Goal: Task Accomplishment & Management: Manage account settings

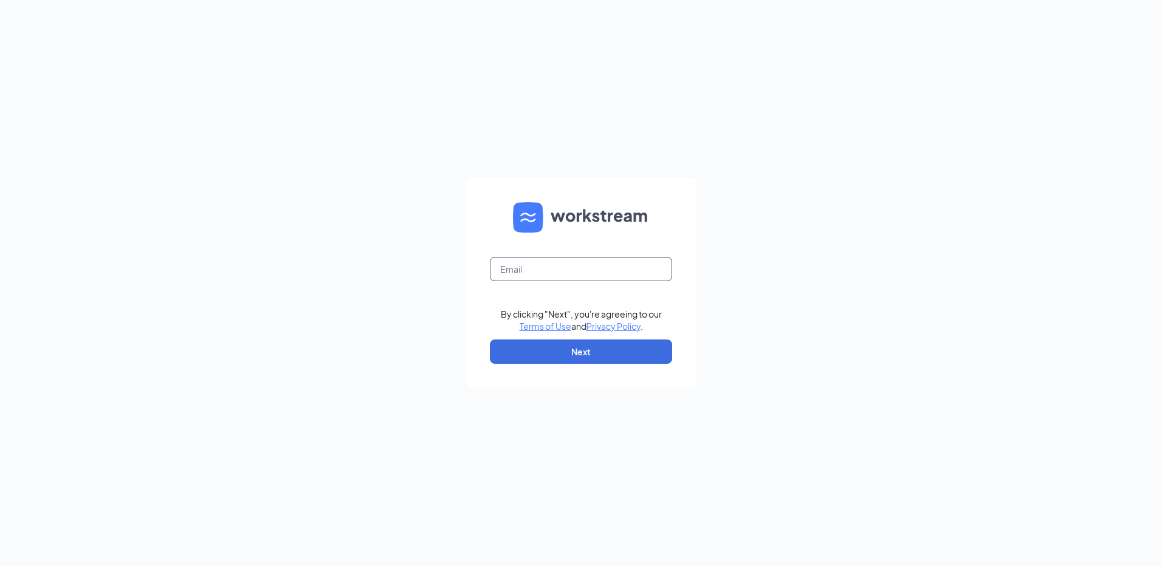
click at [602, 265] on input "text" at bounding box center [581, 269] width 182 height 24
type input "ahinojosa@goodygoody.com"
click at [504, 351] on button "Next" at bounding box center [581, 352] width 182 height 24
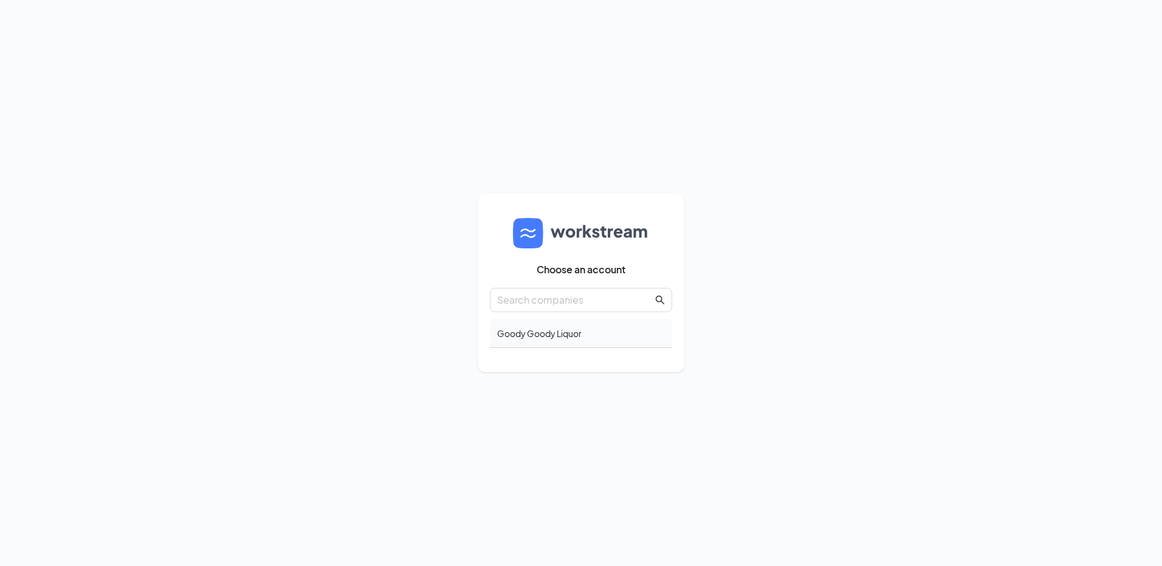
click at [574, 338] on div "Goody Goody Liquor" at bounding box center [581, 334] width 182 height 29
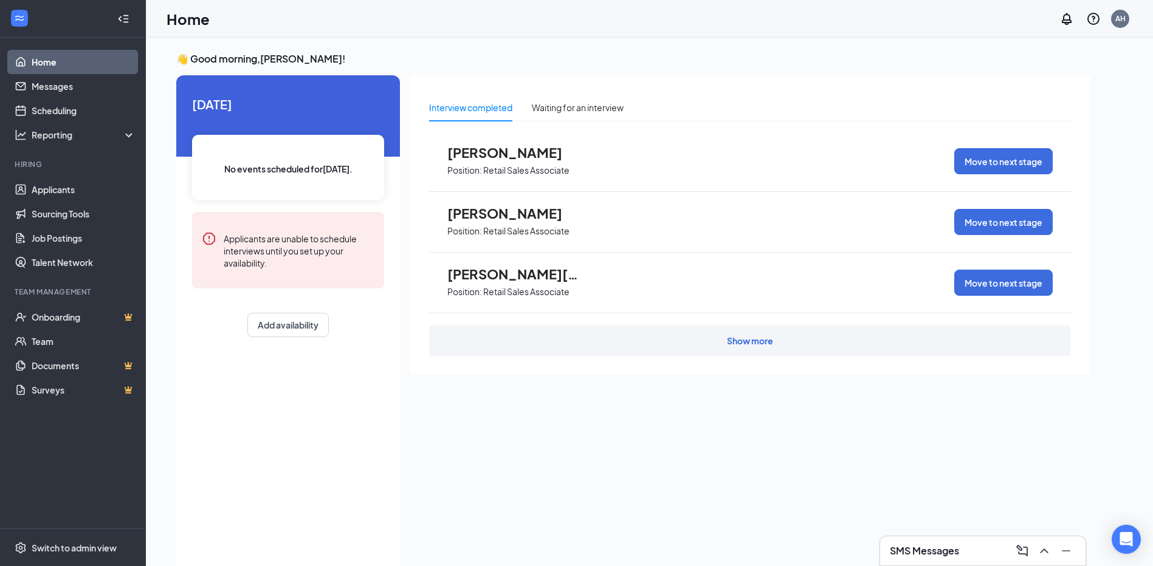
click at [909, 543] on div "SMS Messages" at bounding box center [983, 551] width 186 height 19
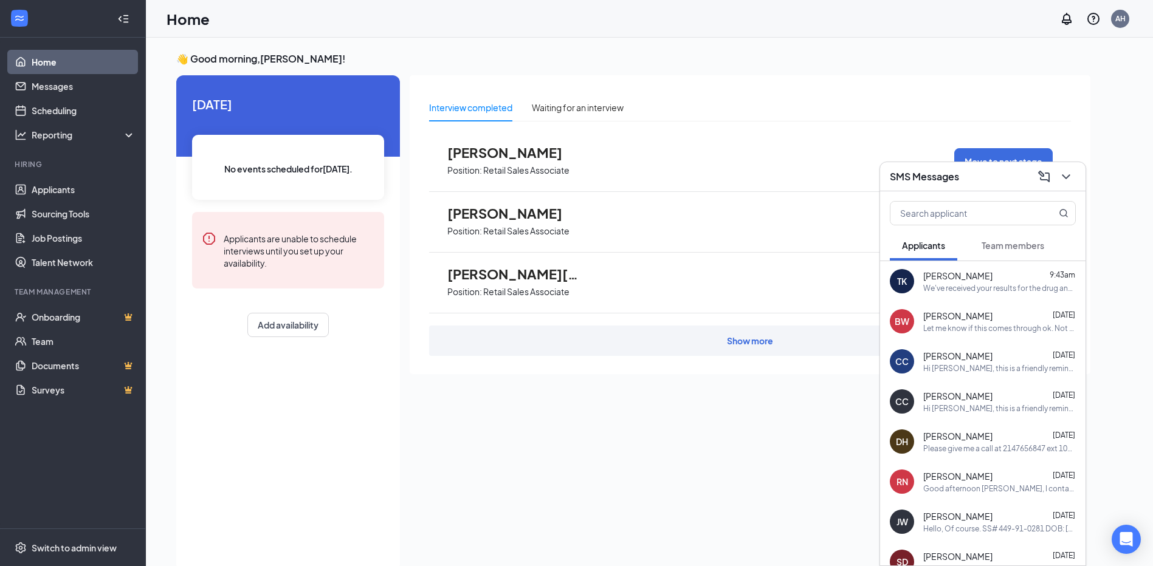
click at [971, 284] on div "We've received your results for the drug and background screening and we're rea…" at bounding box center [999, 288] width 153 height 10
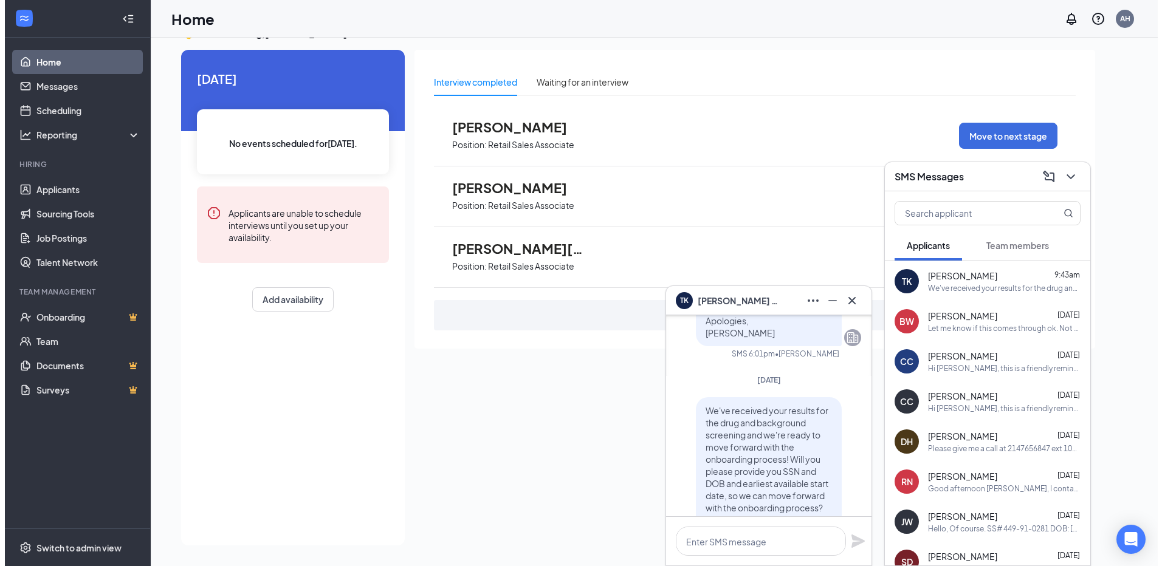
scroll to position [-182, 0]
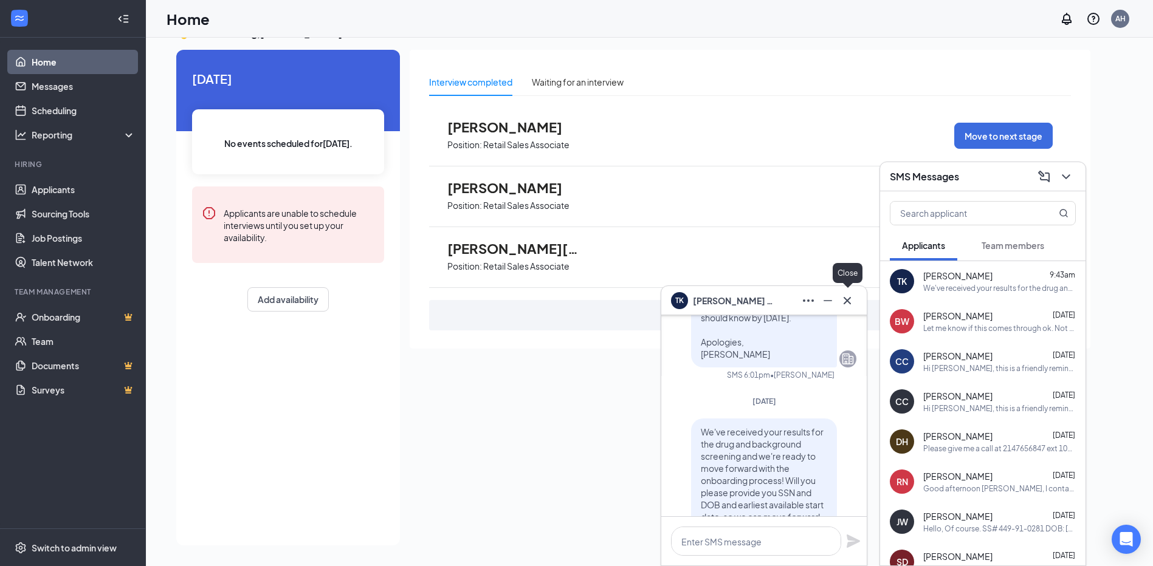
click at [850, 299] on icon "Cross" at bounding box center [847, 301] width 15 height 15
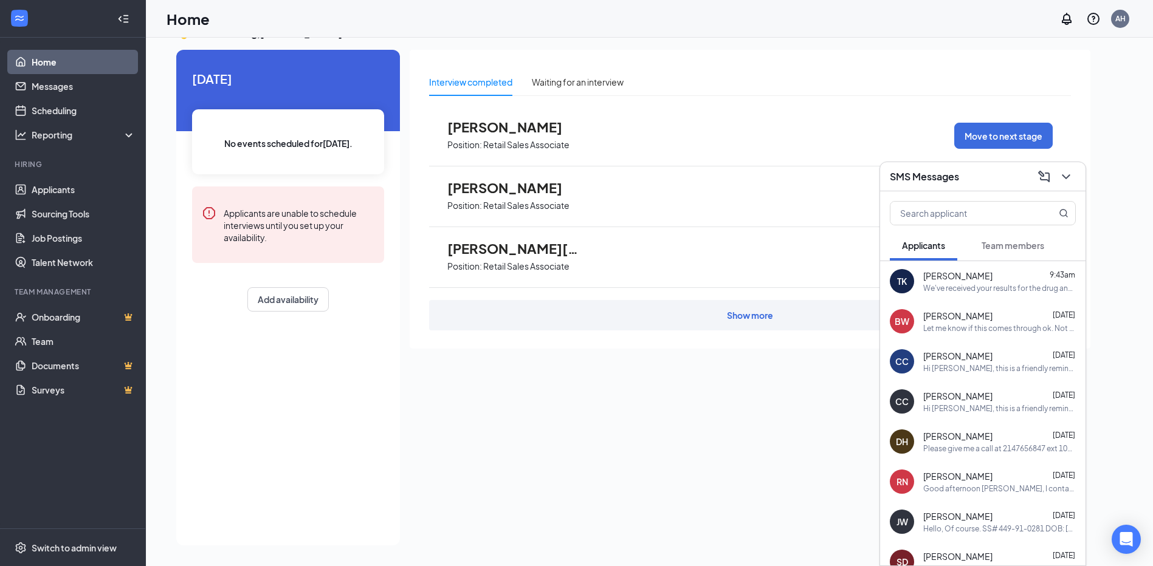
click at [926, 359] on span "[PERSON_NAME]" at bounding box center [957, 356] width 69 height 12
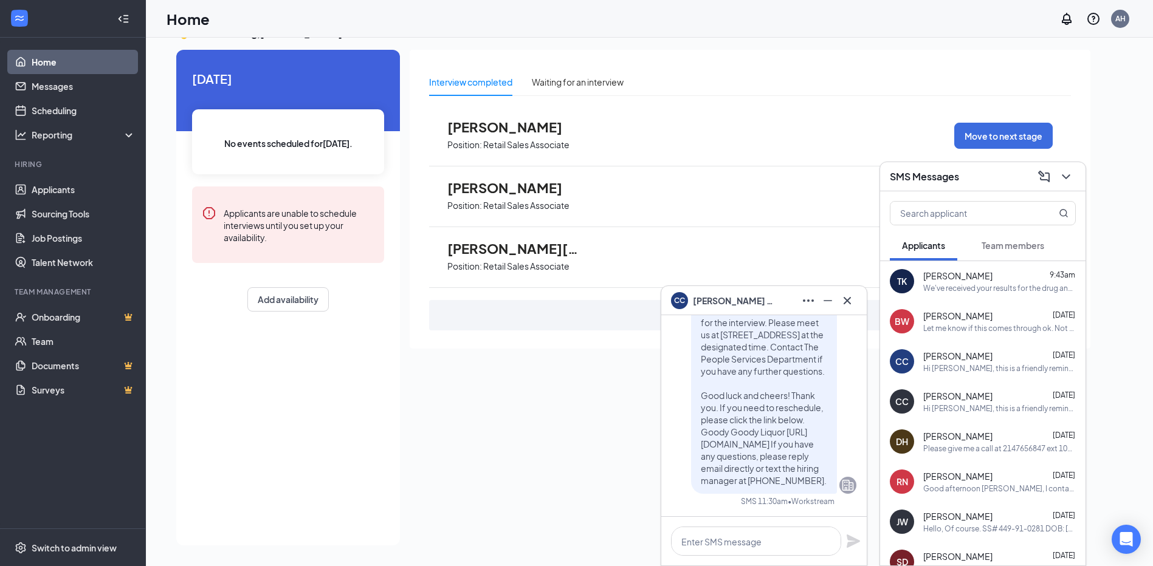
click at [710, 300] on span "[PERSON_NAME]" at bounding box center [735, 300] width 85 height 13
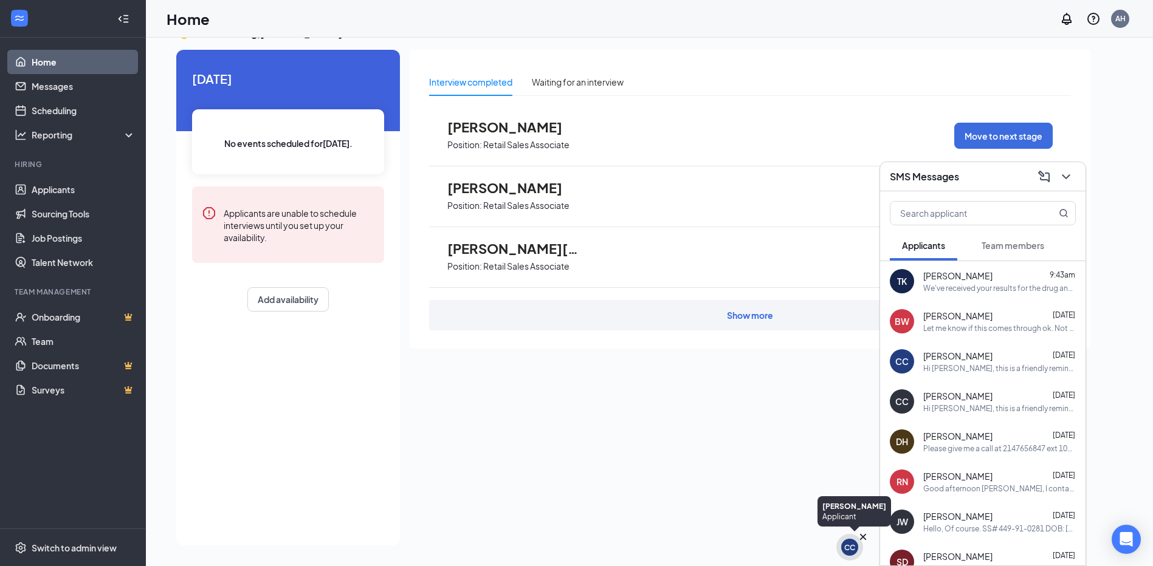
click at [841, 548] on div "CC" at bounding box center [849, 547] width 17 height 17
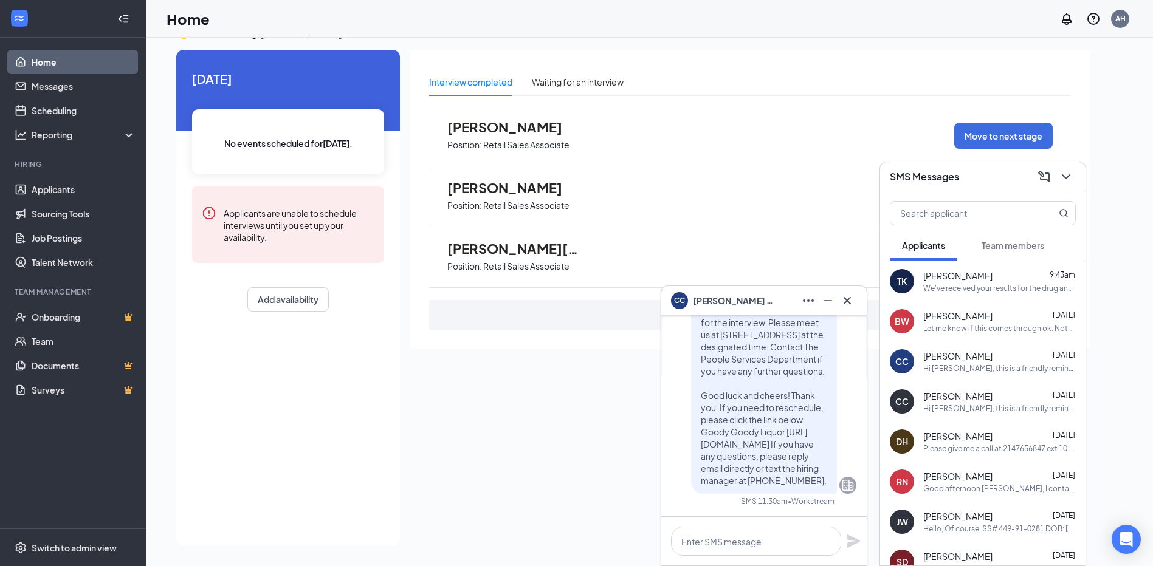
click at [492, 187] on span "[PERSON_NAME]" at bounding box center [514, 188] width 134 height 16
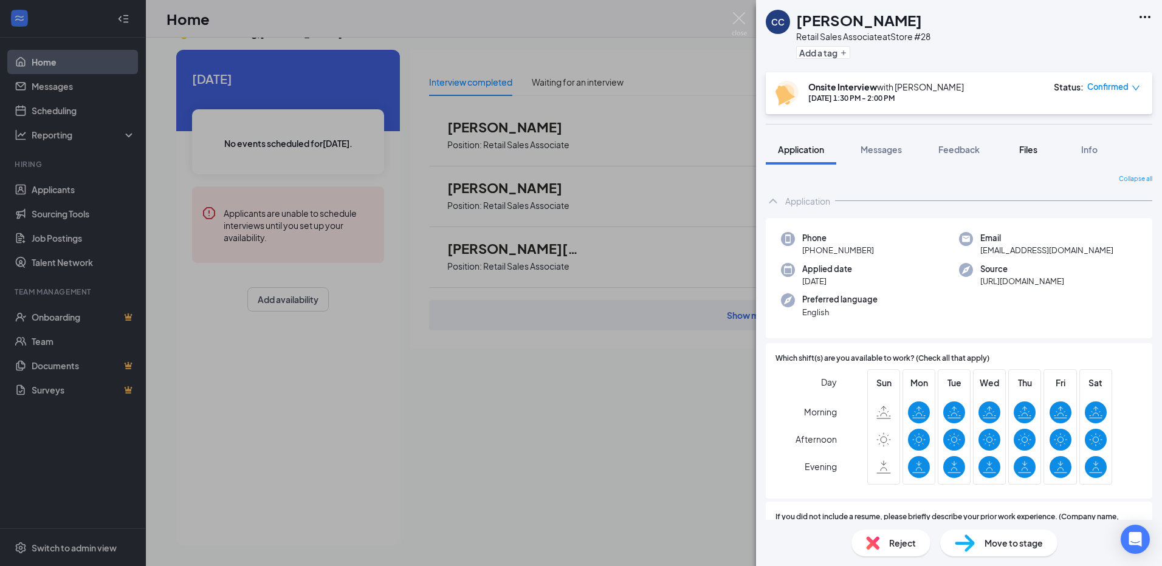
click at [1025, 147] on span "Files" at bounding box center [1028, 149] width 18 height 11
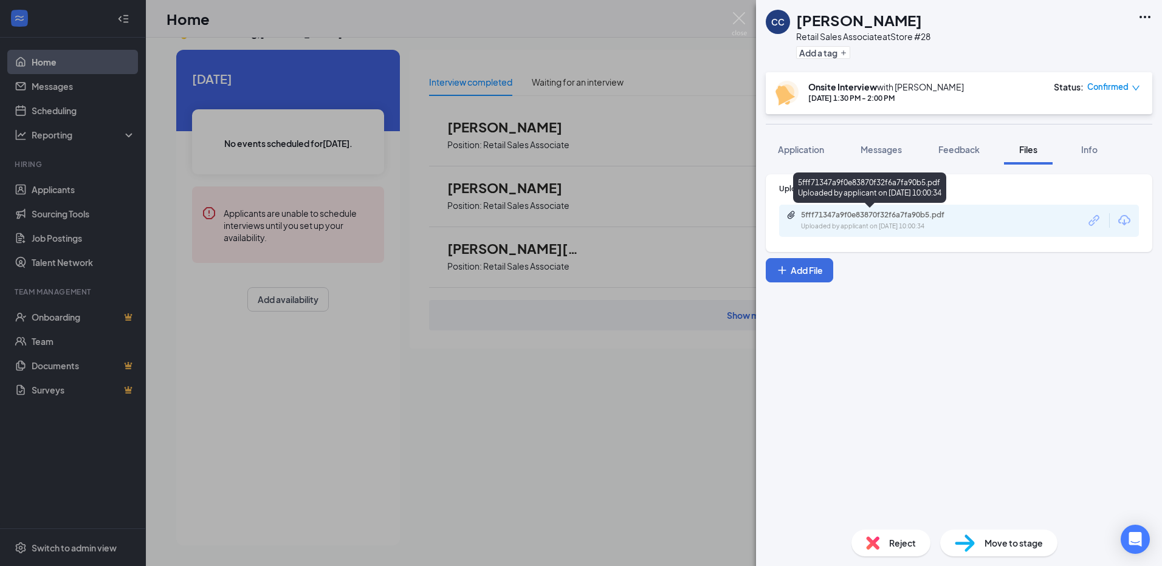
click at [889, 216] on div "5fff71347a9f0e83870f32f6a7fa90b5.pdf" at bounding box center [886, 215] width 170 height 10
drag, startPoint x: 816, startPoint y: 156, endPoint x: 838, endPoint y: 153, distance: 22.7
click at [816, 156] on button "Application" at bounding box center [801, 149] width 70 height 30
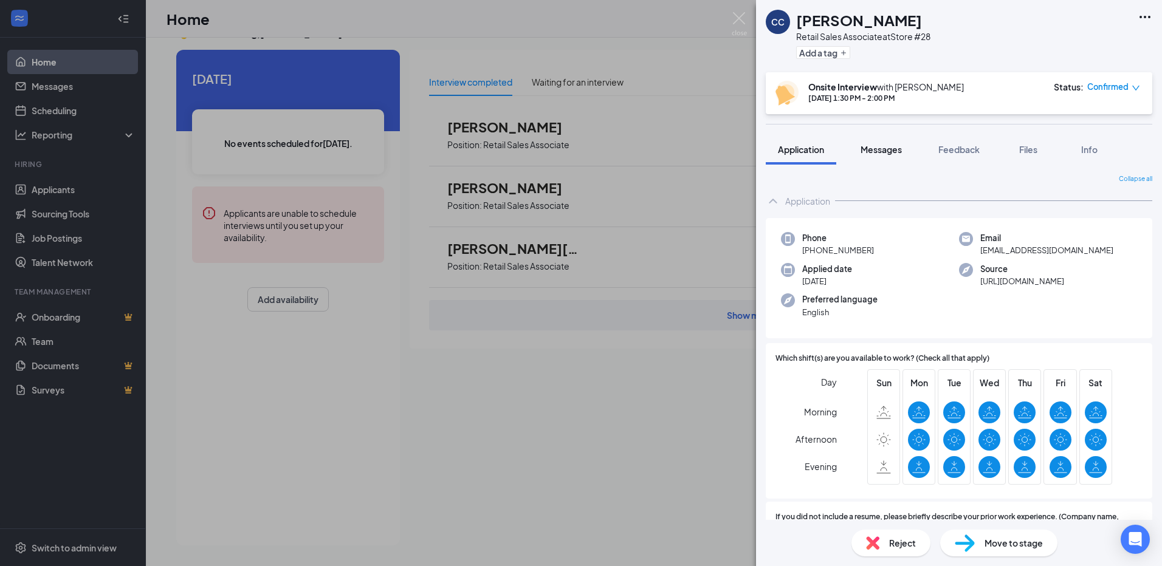
click at [879, 157] on button "Messages" at bounding box center [881, 149] width 66 height 30
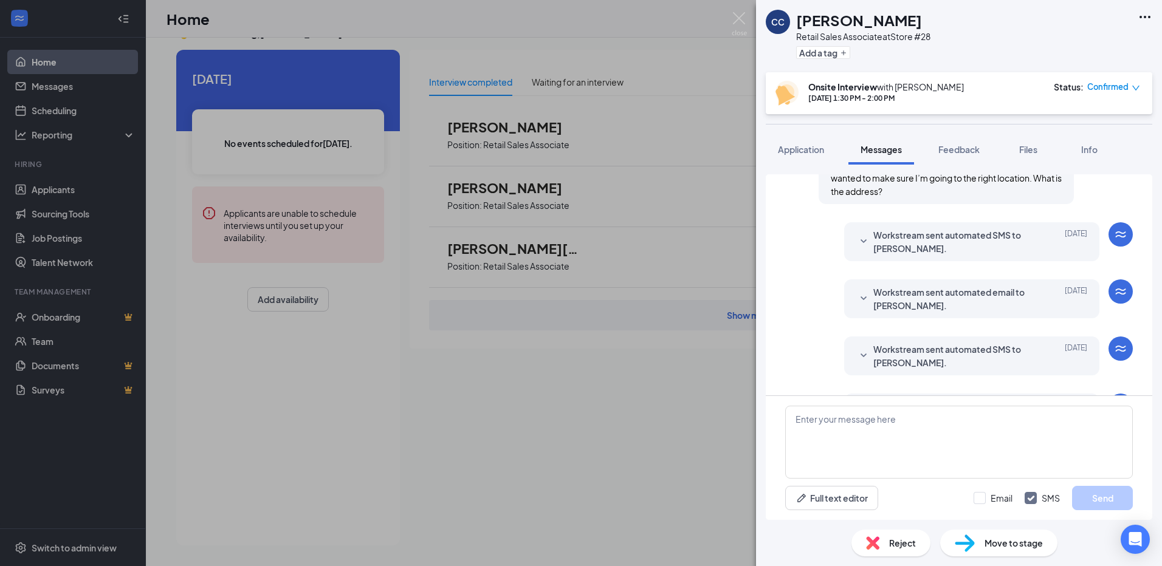
scroll to position [424, 0]
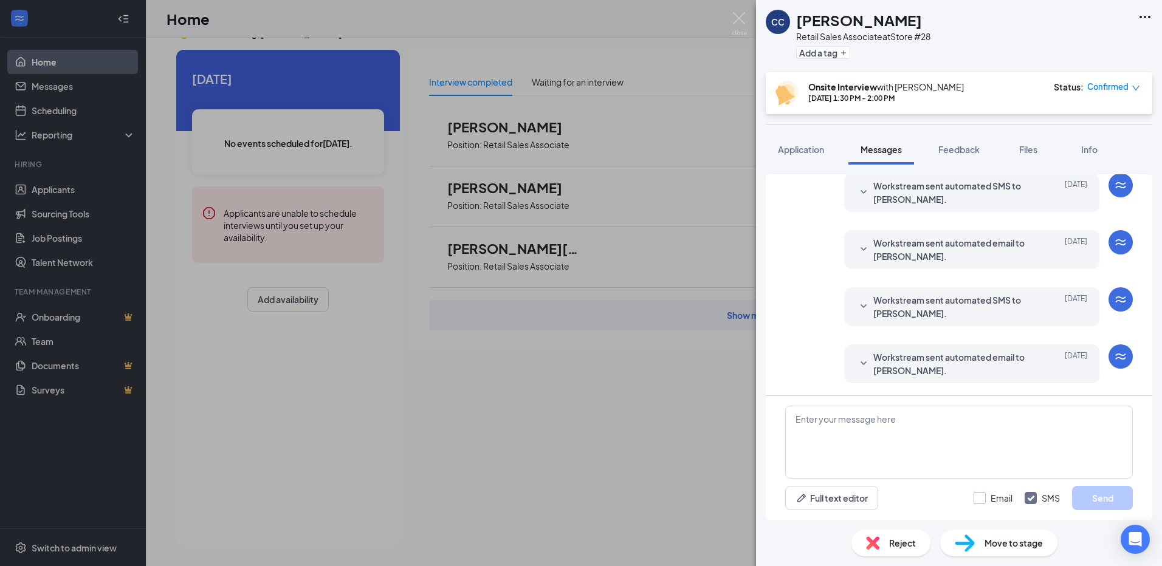
click at [977, 497] on input "Email" at bounding box center [993, 498] width 39 height 12
checkbox input "true"
click at [889, 443] on textarea at bounding box center [959, 442] width 348 height 73
paste textarea "469) 868-7928"
click at [963, 419] on textarea "Hey Casey, can you give me a call back at 469) 868-7928" at bounding box center [959, 442] width 348 height 73
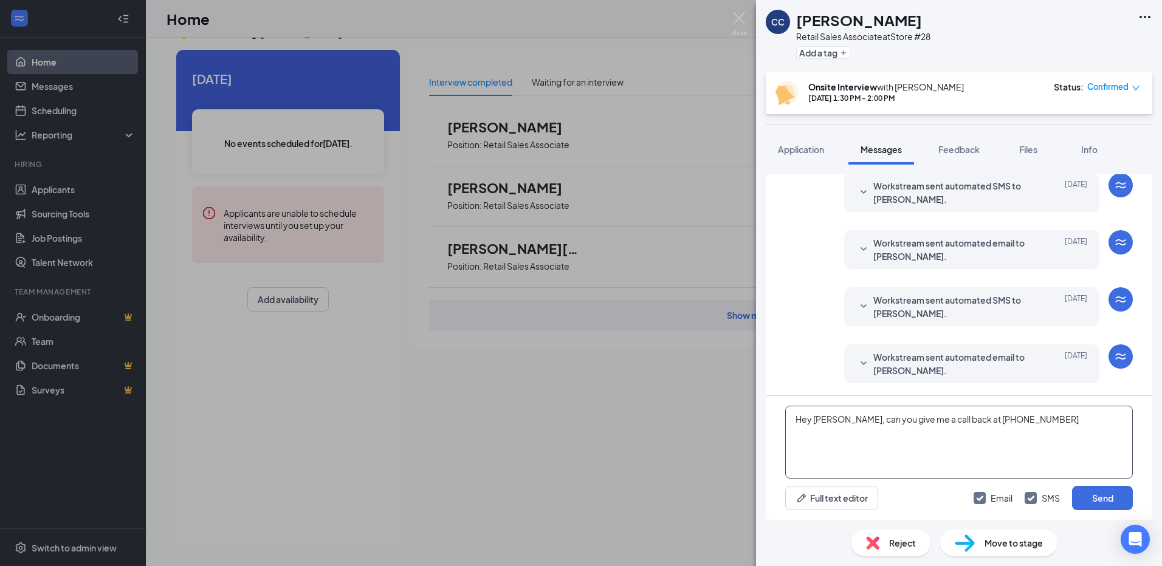
click at [1051, 418] on textarea "Hey Casey, can you give me a call back at (469) 868-7928" at bounding box center [959, 442] width 348 height 73
click at [1028, 421] on textarea "Hey Casey, can you give me a call back at (469) 868-7928. Thanks Abel" at bounding box center [959, 442] width 348 height 73
type textarea "Hey [PERSON_NAME], can you give me a call back at [PHONE_NUMBER]. Thanks [PERSO…"
click at [1093, 497] on button "Send" at bounding box center [1102, 498] width 61 height 24
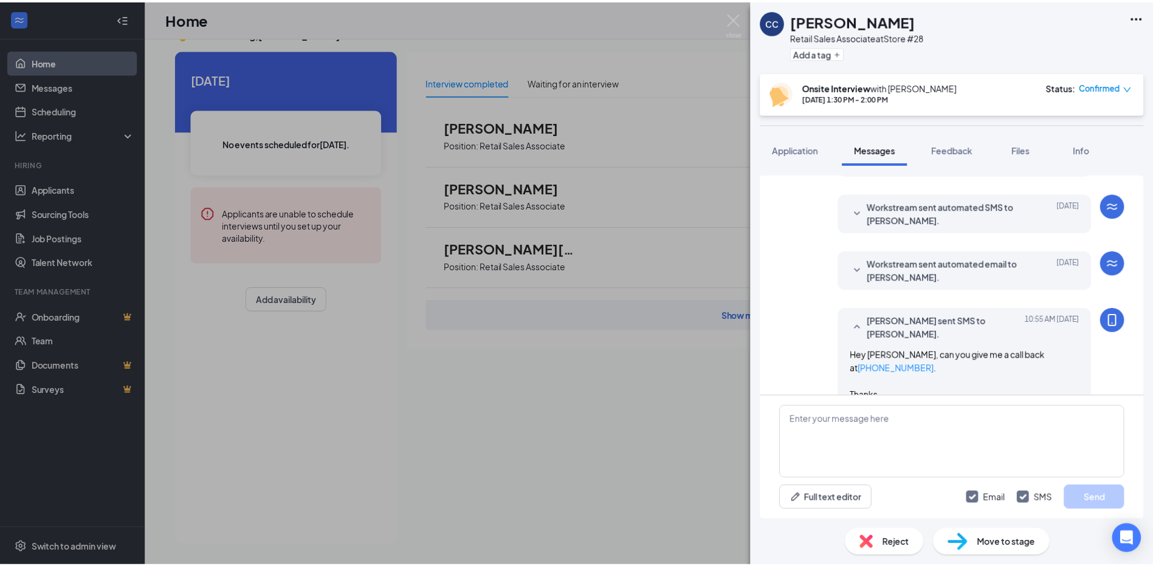
scroll to position [687, 0]
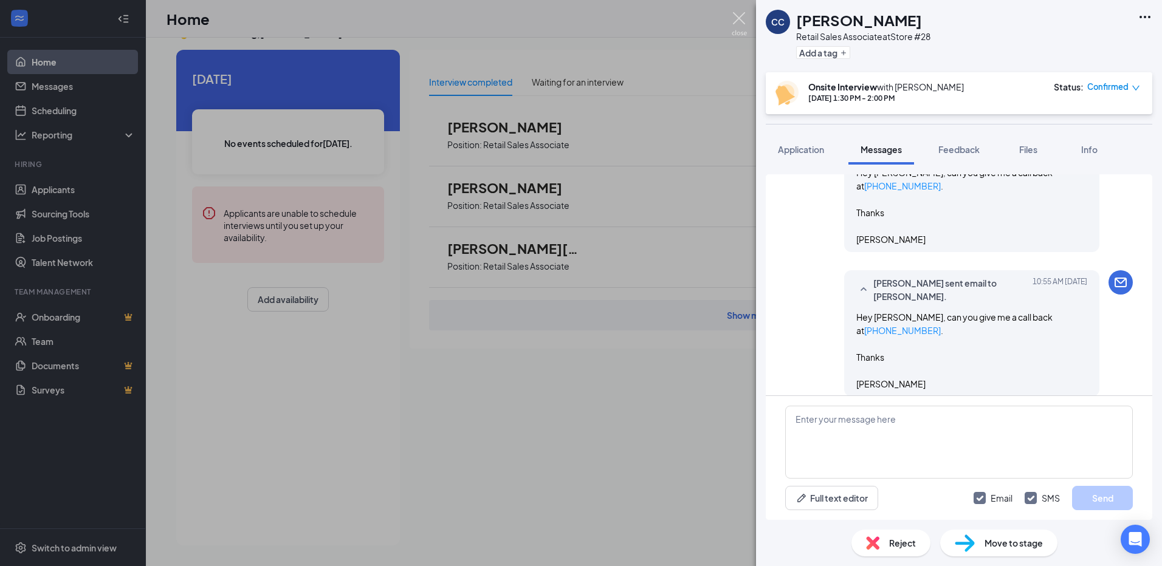
click at [740, 19] on img at bounding box center [739, 24] width 15 height 24
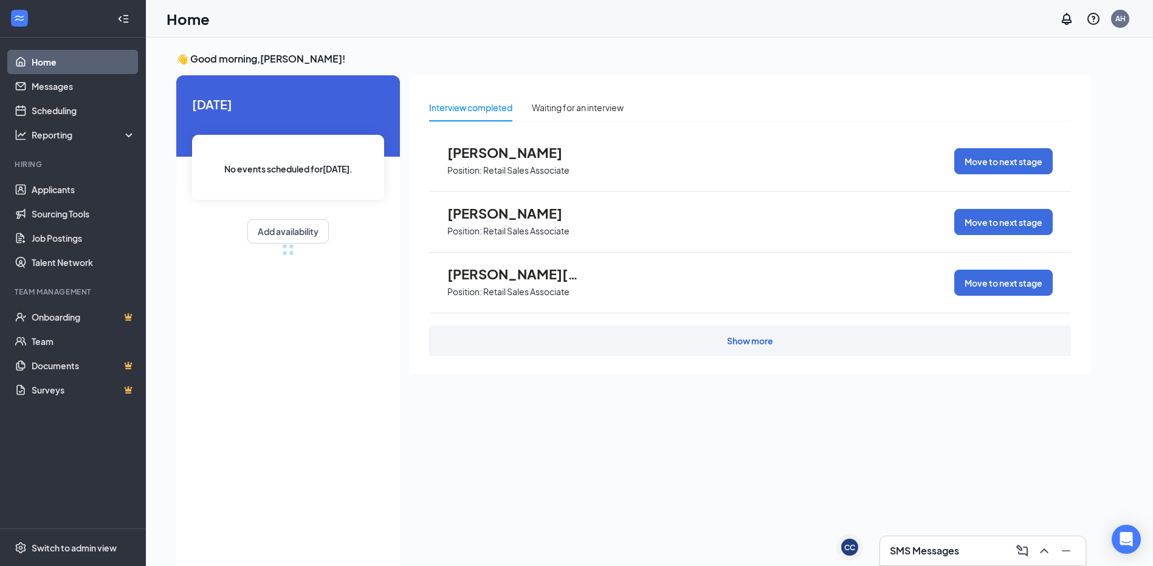
click at [523, 209] on span "[PERSON_NAME]" at bounding box center [514, 213] width 134 height 16
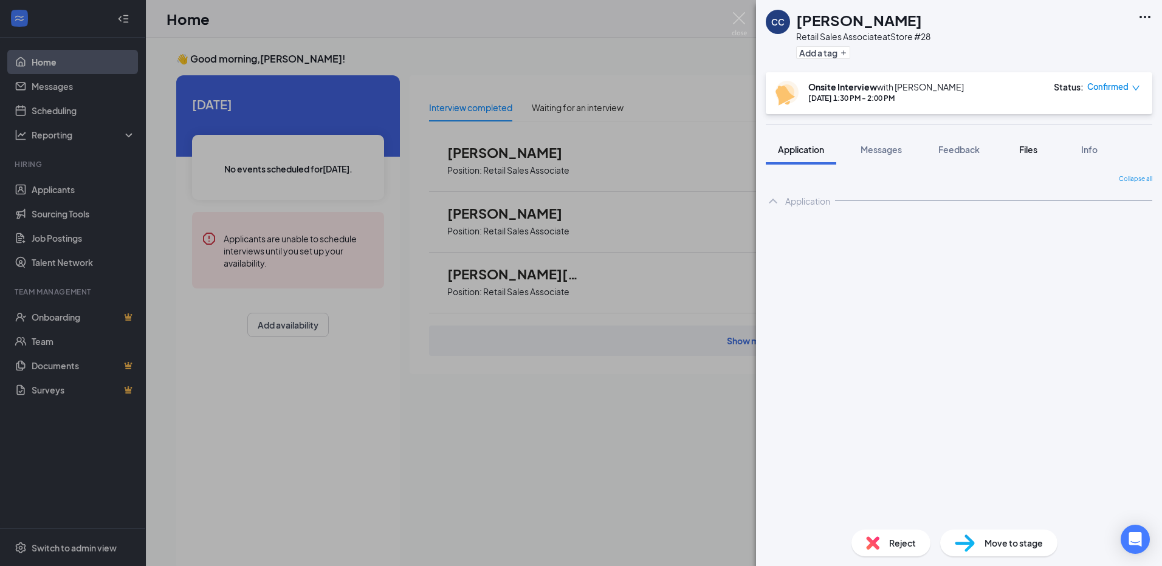
click at [1026, 148] on span "Files" at bounding box center [1028, 149] width 18 height 11
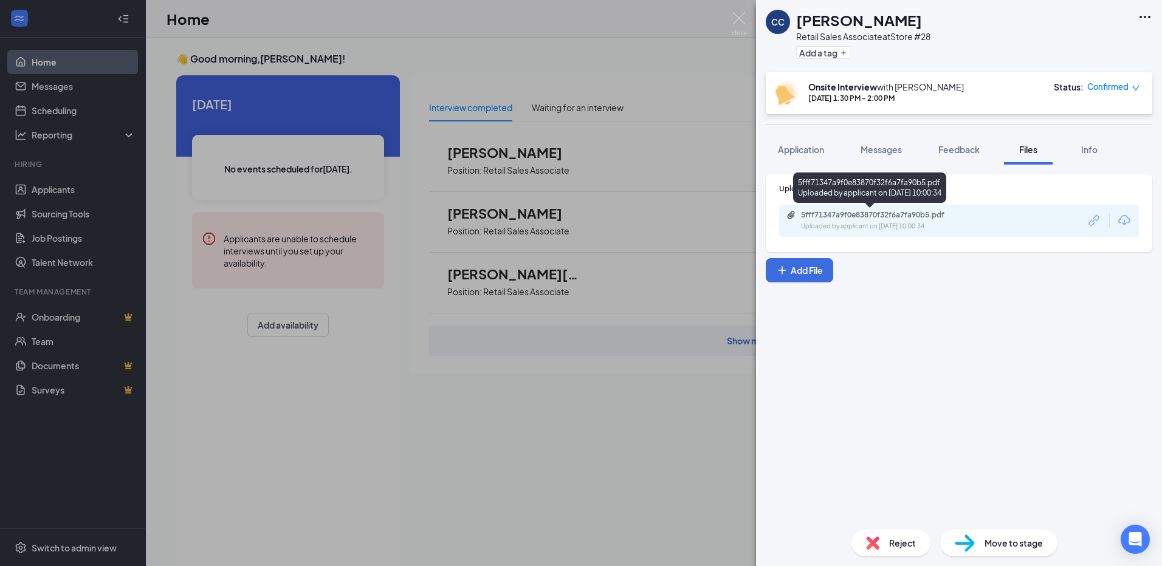
click at [927, 219] on div "5fff71347a9f0e83870f32f6a7fa90b5.pdf" at bounding box center [886, 215] width 170 height 10
click at [739, 14] on img at bounding box center [739, 24] width 15 height 24
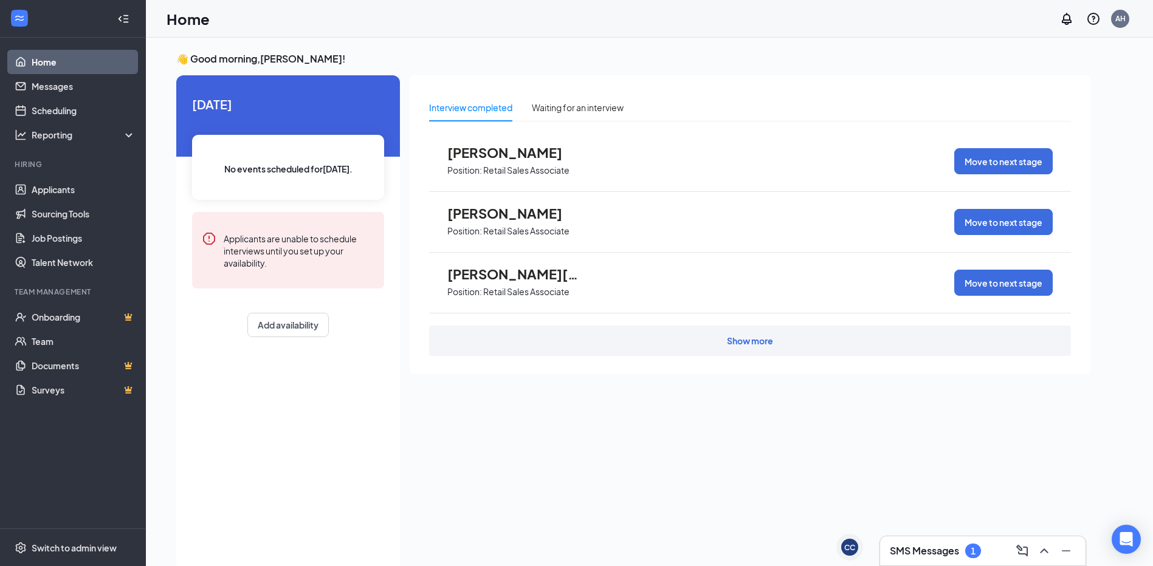
click at [952, 550] on h3 "SMS Messages" at bounding box center [924, 551] width 69 height 13
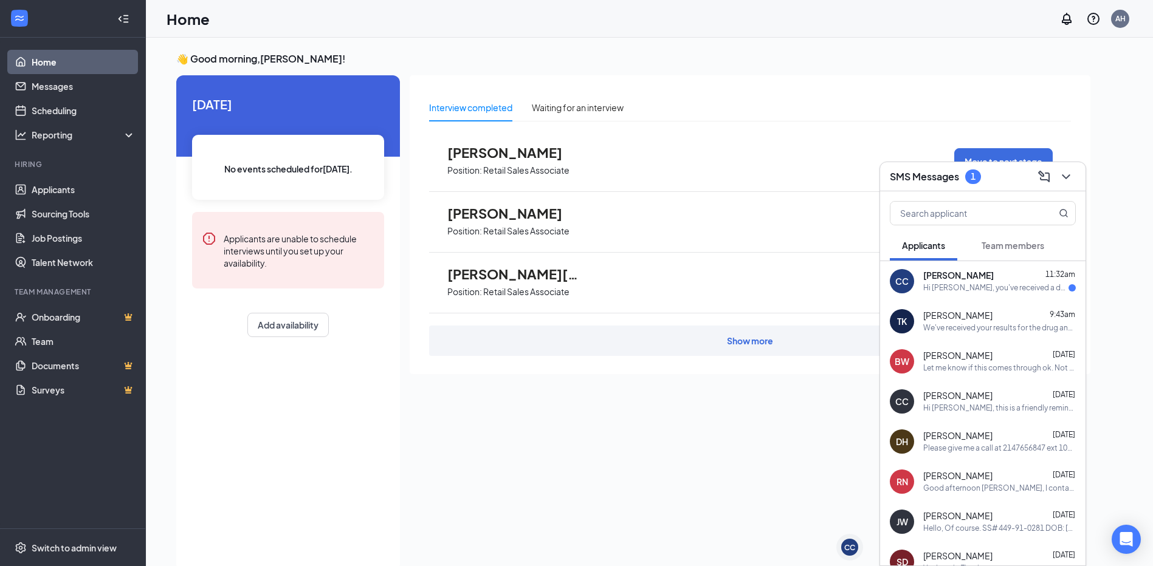
click at [952, 283] on div "Hi [PERSON_NAME], you've received a document signature request from Goody Goody…" at bounding box center [995, 288] width 145 height 10
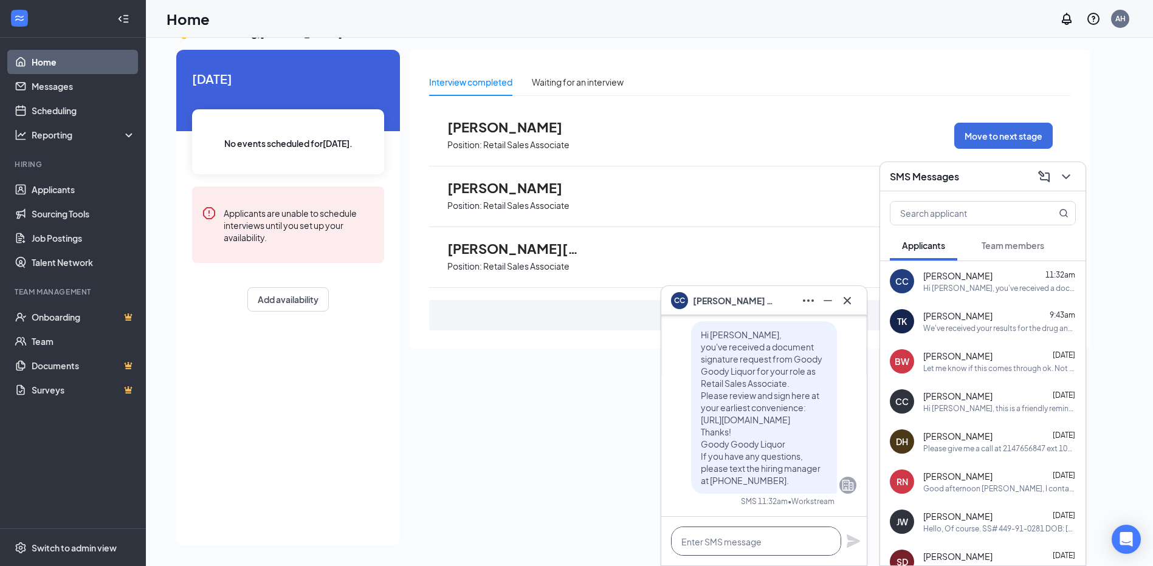
click at [753, 542] on textarea at bounding box center [756, 541] width 170 height 29
click at [507, 485] on div "Interview completed Waiting for an interview [PERSON_NAME] Position: Retail Sal…" at bounding box center [750, 294] width 681 height 489
click at [827, 300] on icon "Minimize" at bounding box center [827, 301] width 15 height 15
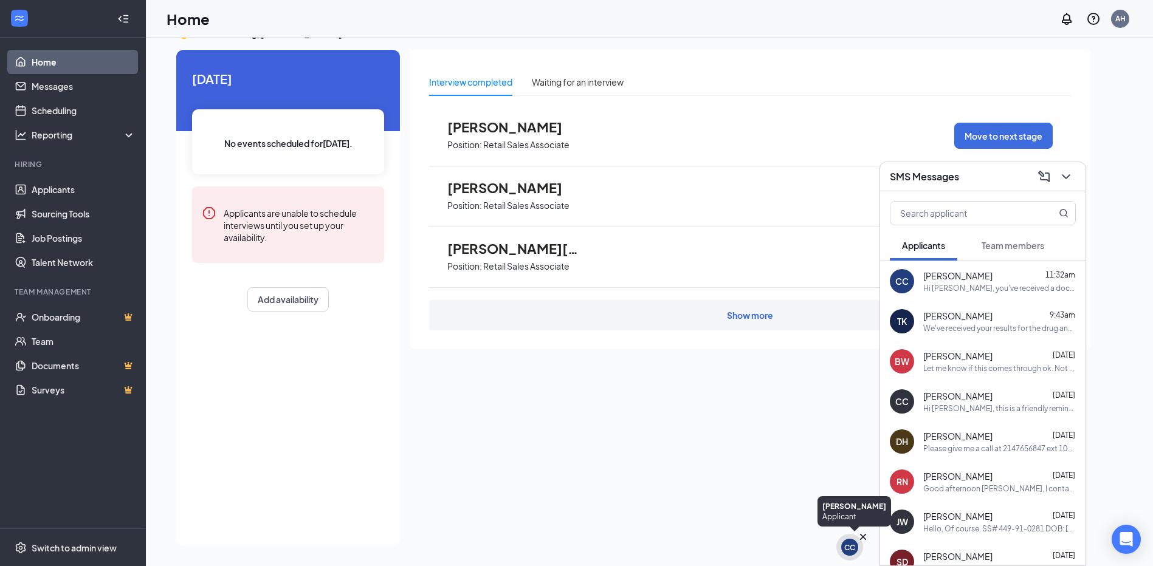
click at [847, 544] on div "CC" at bounding box center [849, 548] width 11 height 10
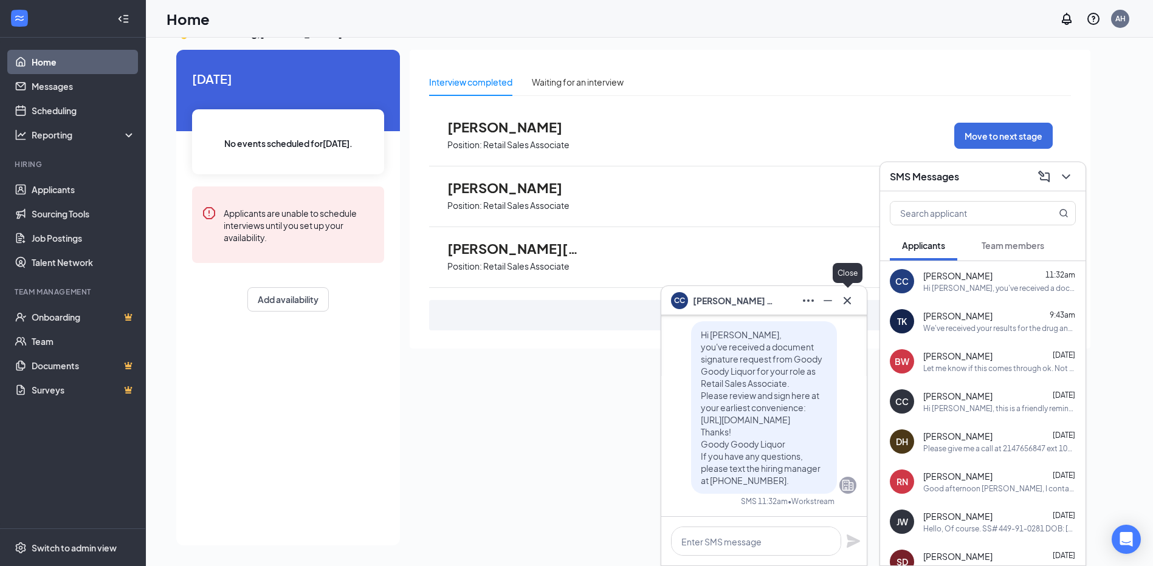
click at [851, 301] on icon "Cross" at bounding box center [847, 301] width 15 height 15
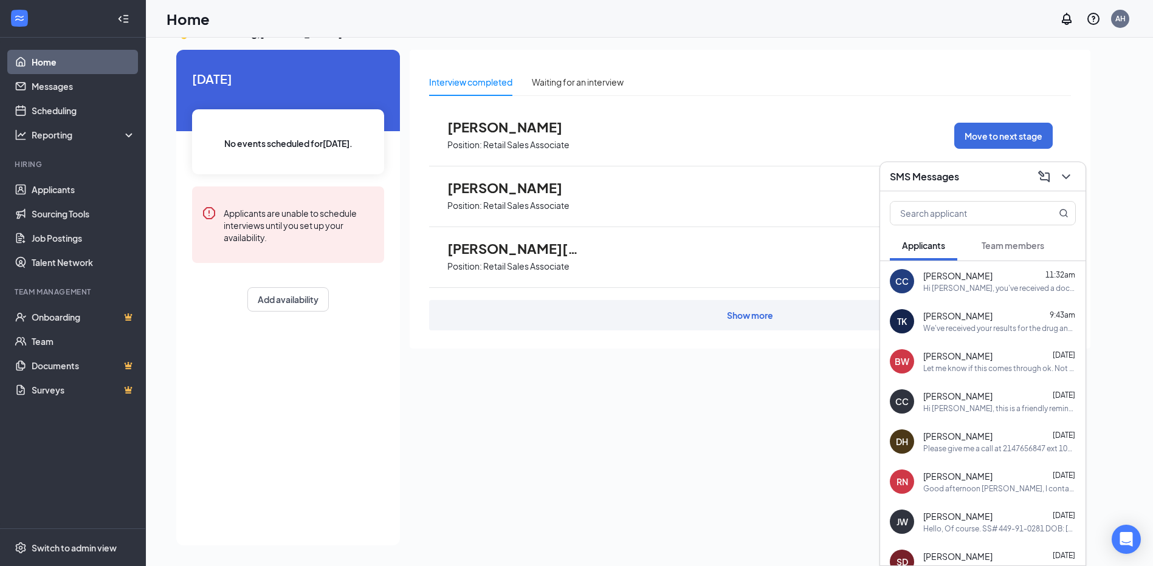
click at [959, 286] on div "Hi [PERSON_NAME], you've received a document signature request from Goody Goody…" at bounding box center [999, 288] width 153 height 10
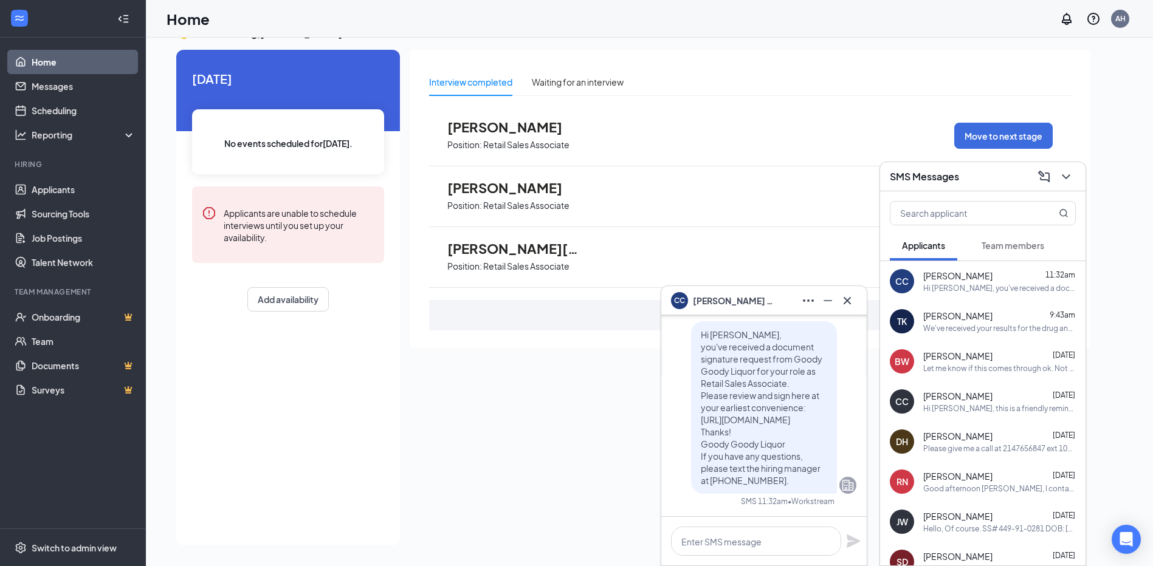
click at [492, 185] on span "[PERSON_NAME]" at bounding box center [514, 188] width 134 height 16
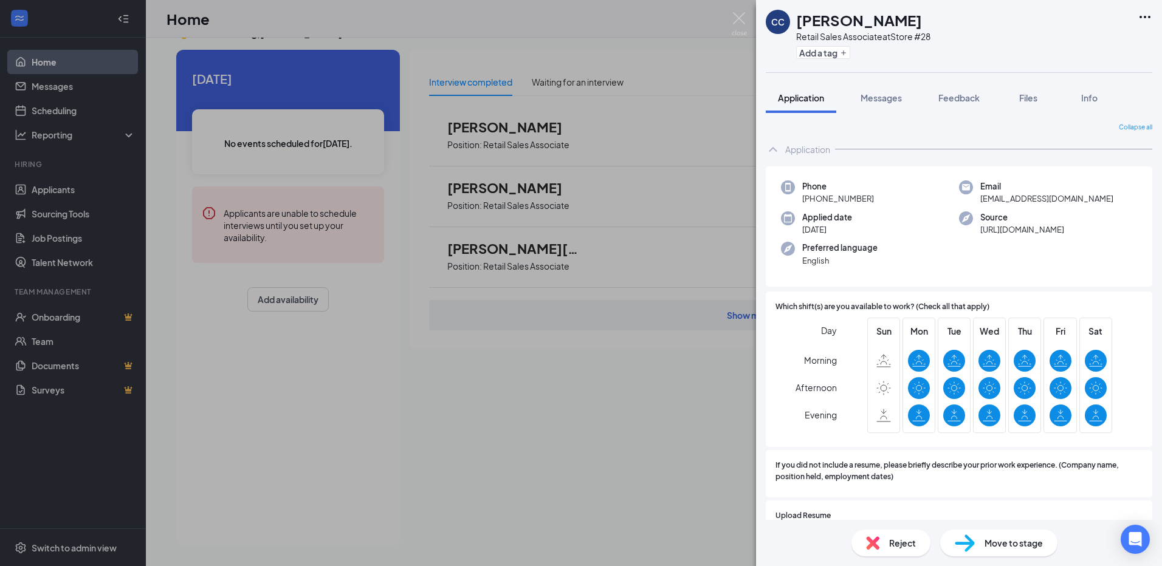
click at [728, 26] on div "CC [PERSON_NAME] Retail Sales Associate at Store #28 Add a tag Application Mess…" at bounding box center [581, 283] width 1162 height 566
